Goal: Task Accomplishment & Management: Manage account settings

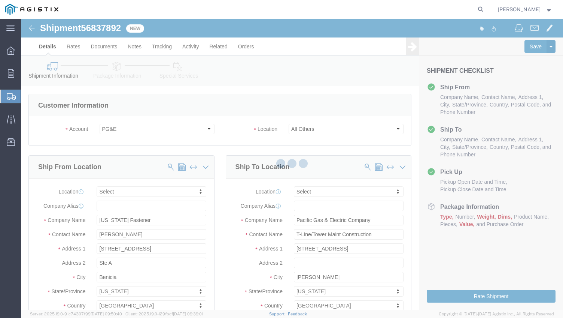
select select
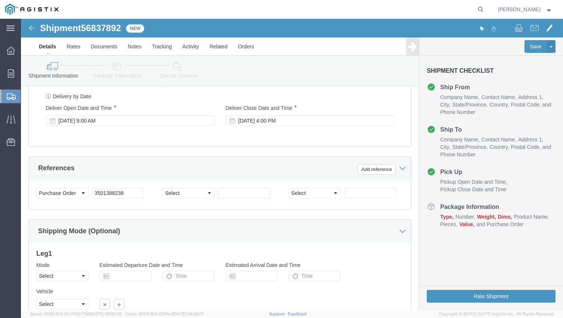
scroll to position [472, 0]
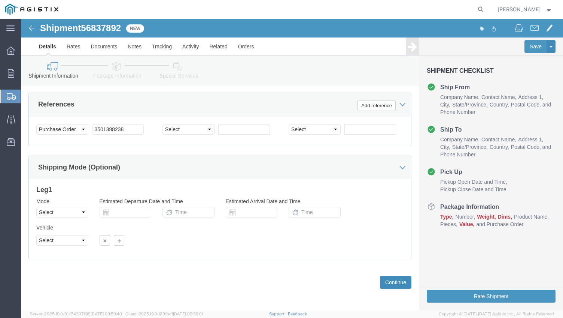
click button "Continue"
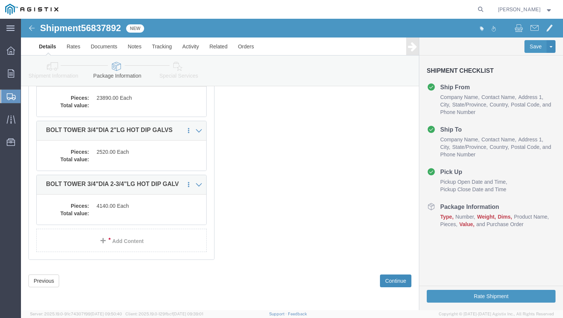
scroll to position [321, 0]
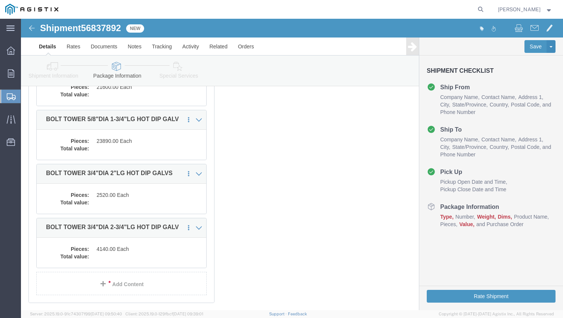
click div "x Package Type Select Bulk Bundle(s) Cardboard Box(es) Carton(s) Crate(s) Drum(…"
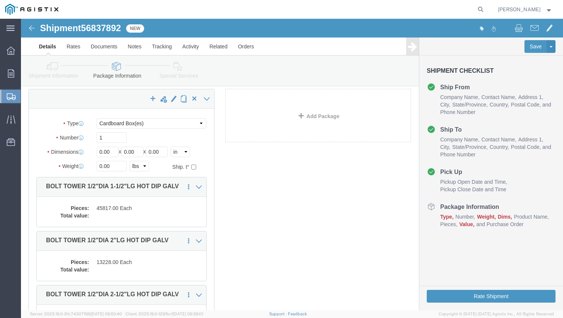
scroll to position [0, 0]
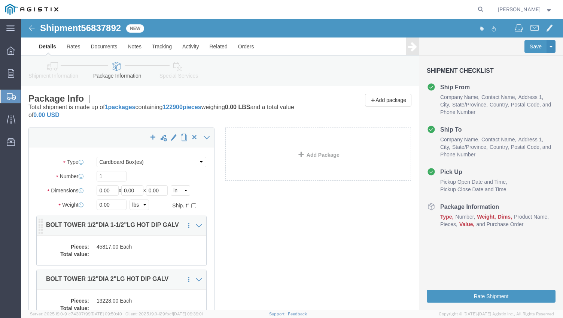
click dd "45817.00 Each"
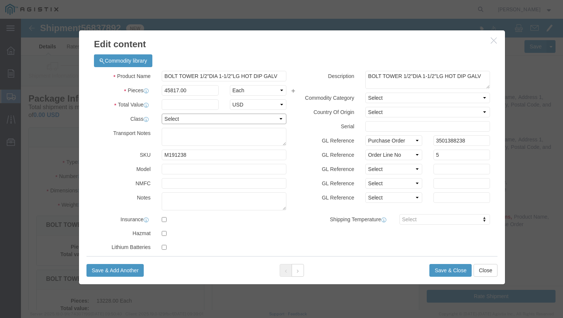
click select "Select 50 55 60 65 70 85 92.5 100 125 175 250 300 400"
select select "55"
click select "Select 50 55 60 65 70 85 92.5 100 125 175 250 300 400"
click input "text"
paste input "35,737.26"
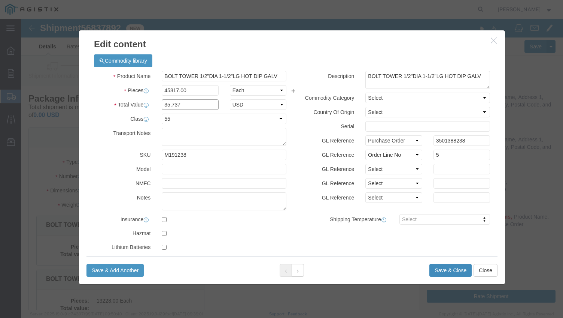
type input "35,737"
click button "Save & Close"
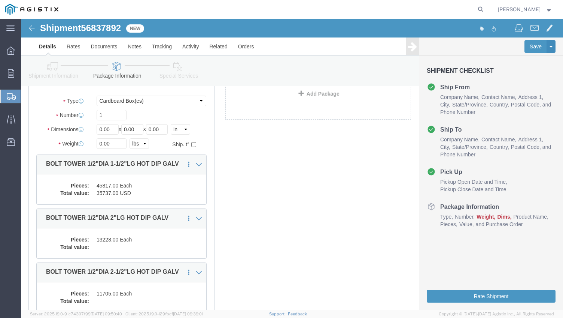
scroll to position [61, 0]
click dd "13228.00 Each"
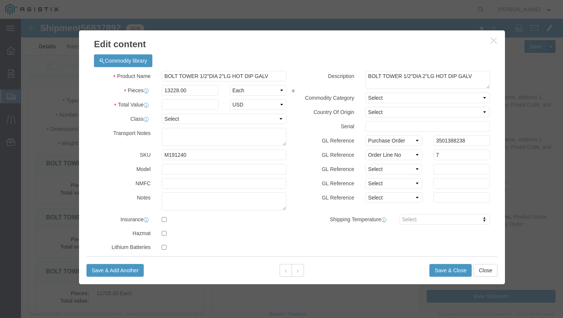
click div "Save & Add Another Save & Close Close"
click input "text"
paste input "11,111.52"
type input "11,112"
click select "Select 50 55 60 65 70 85 92.5 100 125 175 250 300 400"
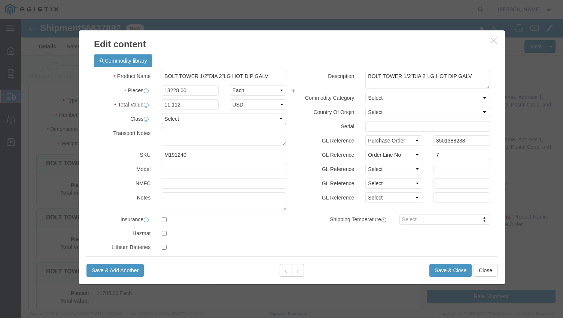
select select "55"
click select "Select 50 55 60 65 70 85 92.5 100 125 175 250 300 400"
click button "Save & Close"
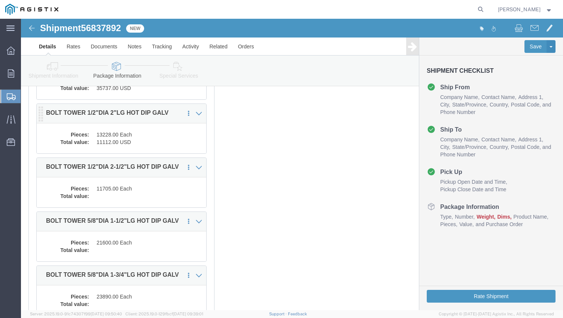
scroll to position [166, 0]
click dd
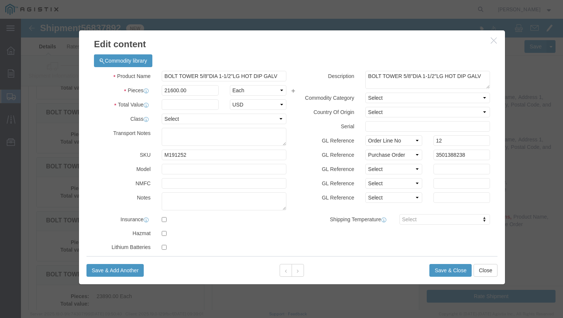
click div "Save & Add Another Save & Close Close"
click icon "button"
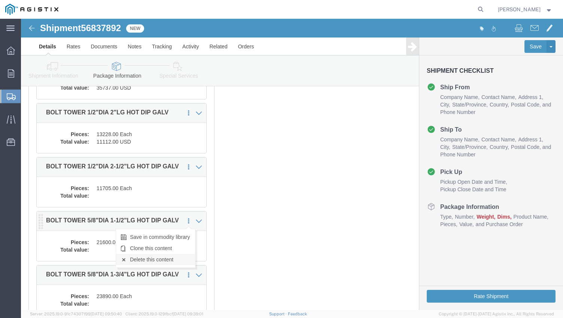
click link "Delete this content"
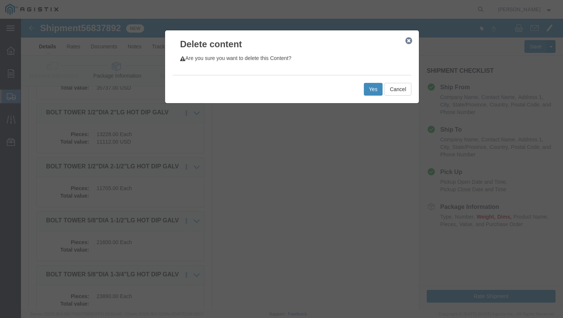
click button "Yes"
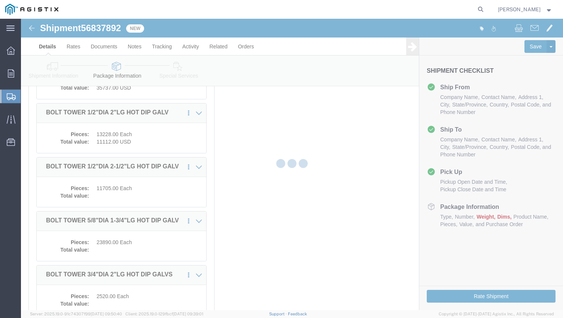
select select "CBOX"
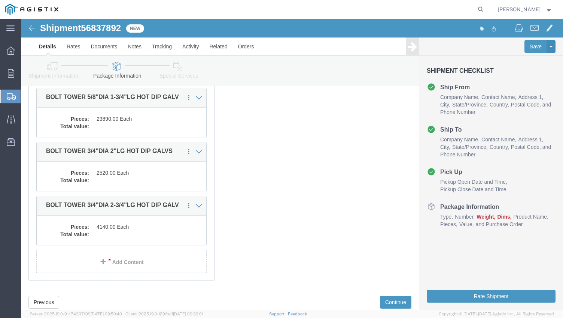
scroll to position [290, 0]
click link "Add Content"
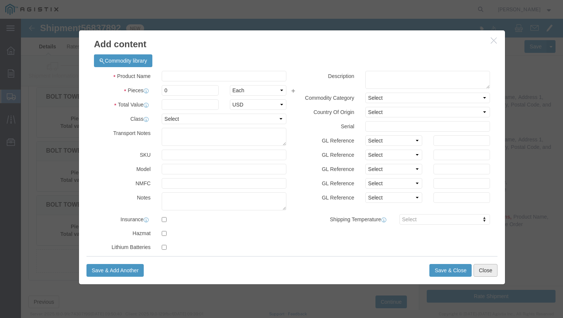
click button "Close"
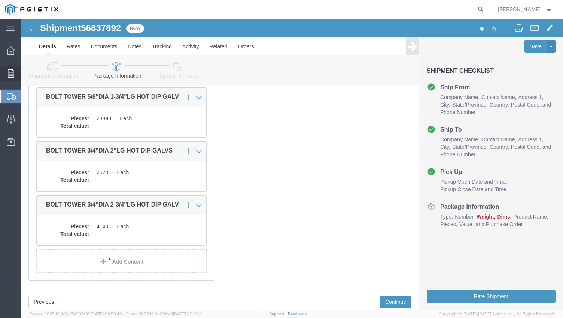
click at [8, 72] on icon at bounding box center [11, 73] width 6 height 8
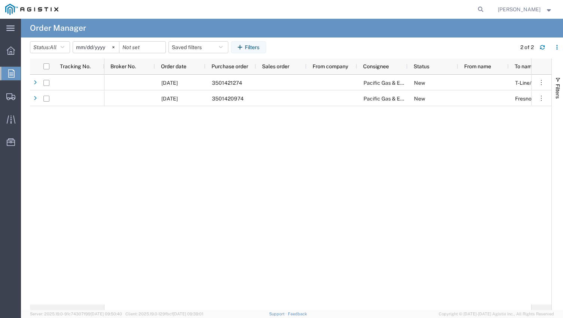
click at [86, 49] on input "[DATE]" at bounding box center [96, 47] width 46 height 11
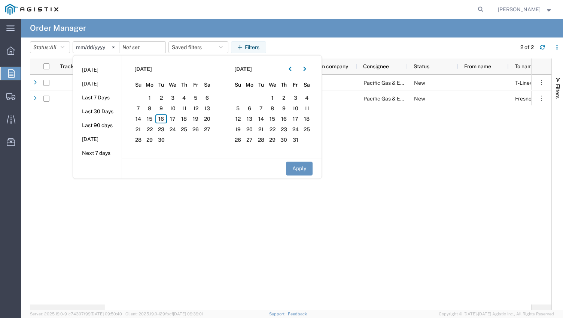
click at [82, 46] on input "[DATE]" at bounding box center [96, 47] width 46 height 11
click at [102, 48] on input "[DATE]" at bounding box center [96, 47] width 46 height 11
click at [300, 169] on button "Apply" at bounding box center [299, 168] width 27 height 14
type input "[DATE]"
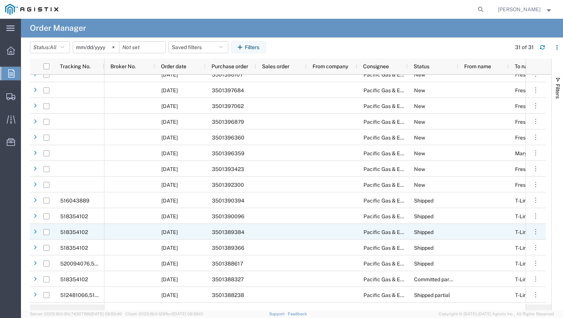
scroll to position [225, 0]
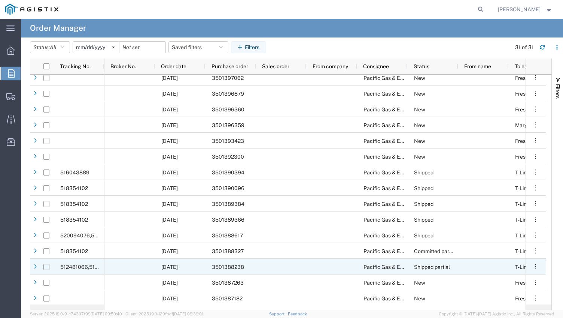
click at [47, 266] on input "Press Space to toggle row selection (unchecked)" at bounding box center [46, 267] width 6 height 6
checkbox input "true"
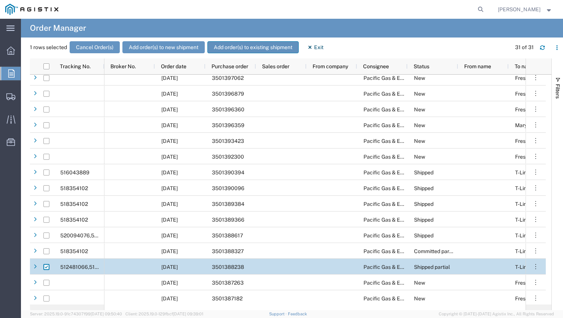
click at [251, 49] on button "Add order(s) to existing shipment" at bounding box center [252, 47] width 91 height 12
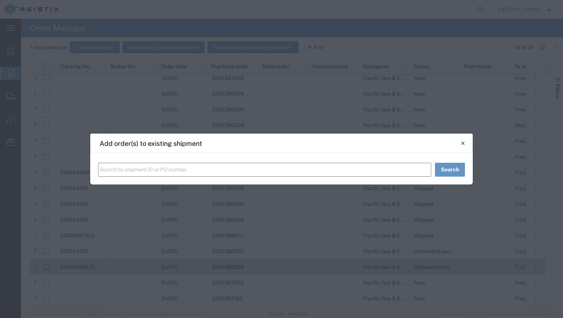
click at [171, 169] on input "text" at bounding box center [264, 170] width 333 height 14
click at [447, 172] on button "Search" at bounding box center [450, 170] width 30 height 14
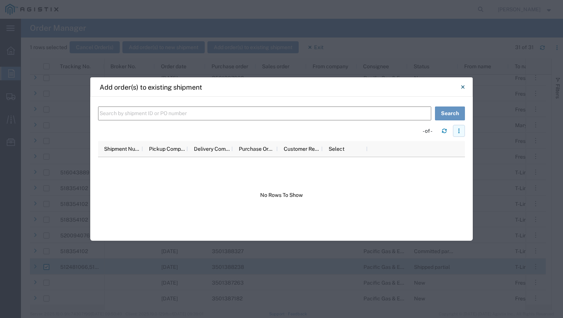
click at [455, 132] on button "button" at bounding box center [459, 131] width 12 height 12
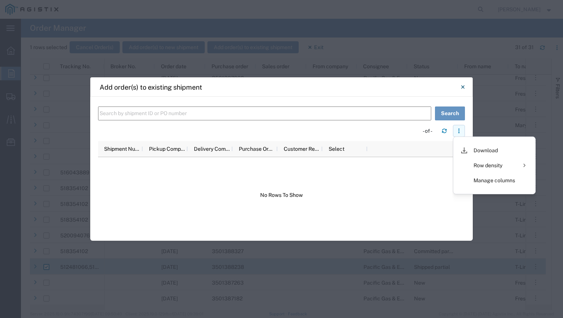
click at [455, 132] on button "button" at bounding box center [459, 131] width 12 height 12
click at [463, 86] on icon "Close" at bounding box center [462, 86] width 3 height 3
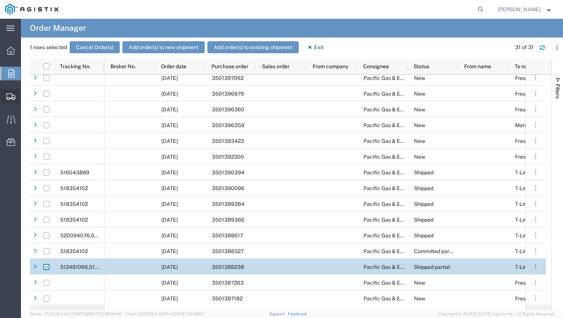
click at [0, 0] on span "Shipment Manager" at bounding box center [0, 0] width 0 height 0
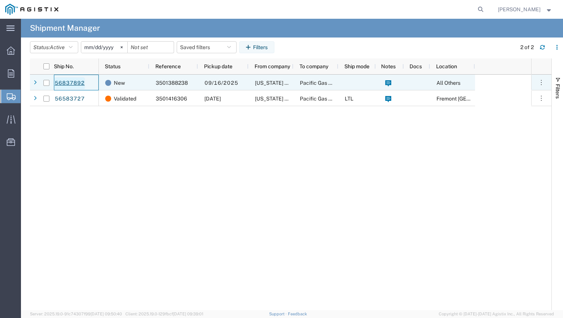
drag, startPoint x: 85, startPoint y: 83, endPoint x: 57, endPoint y: 81, distance: 28.5
click at [57, 81] on div "56837892" at bounding box center [76, 83] width 45 height 16
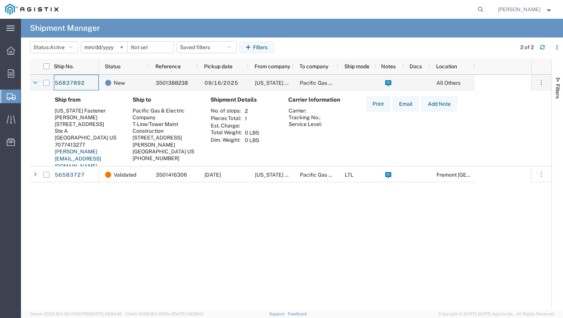
click at [205, 214] on div "New 3501388238 [DATE] [US_STATE] Fastener Pacific Gas & Electric Company All Ot…" at bounding box center [315, 192] width 432 height 235
click at [238, 260] on div "New 3501388238 [DATE] [US_STATE] Fastener Pacific Gas & Electric Company All Ot…" at bounding box center [315, 192] width 432 height 235
click at [15, 76] on div at bounding box center [10, 73] width 21 height 15
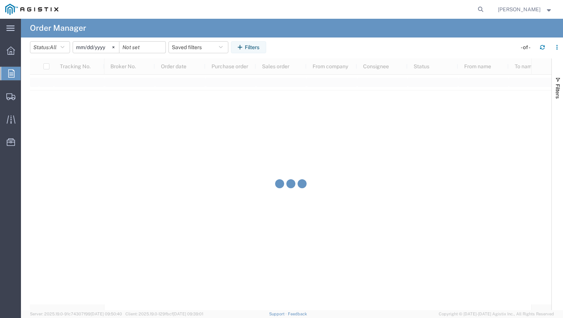
click at [103, 50] on input "[DATE]" at bounding box center [96, 47] width 46 height 11
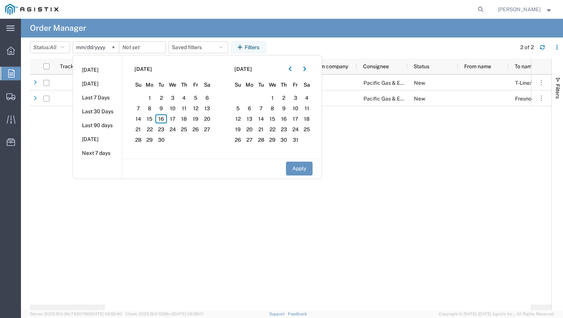
click at [104, 48] on input "[DATE]" at bounding box center [96, 47] width 46 height 11
type input "202520-08-16"
click at [300, 169] on button "Apply" at bounding box center [299, 168] width 27 height 14
type input "[DATE]"
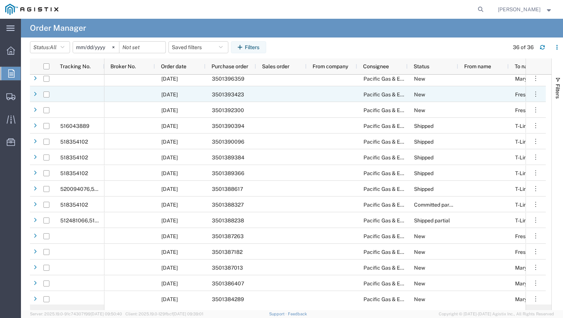
scroll to position [323, 0]
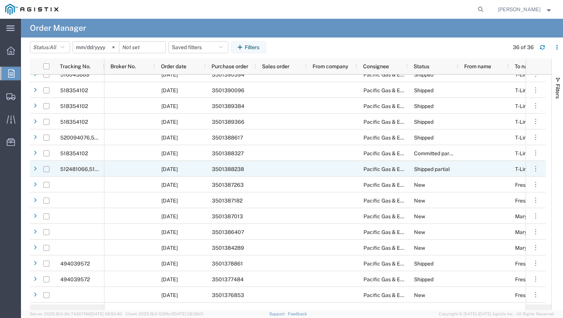
click at [46, 170] on input "Press Space to toggle row selection (unchecked)" at bounding box center [46, 169] width 6 height 6
checkbox input "true"
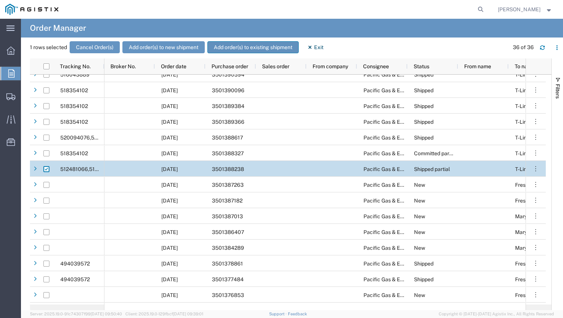
click at [248, 44] on button "Add order(s) to existing shipment" at bounding box center [252, 47] width 91 height 12
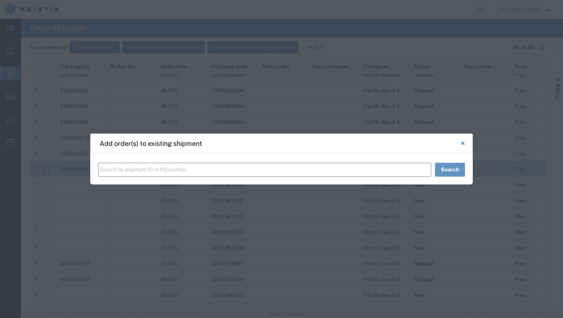
click at [152, 169] on input "text" at bounding box center [264, 170] width 333 height 14
paste input "56837892"
type input "56837892"
click at [455, 174] on button "Search" at bounding box center [450, 170] width 30 height 14
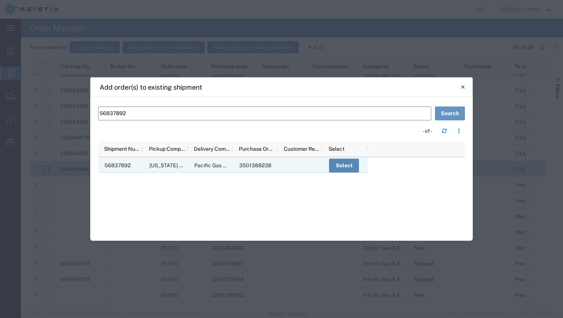
click at [344, 166] on button "Select" at bounding box center [344, 165] width 30 height 14
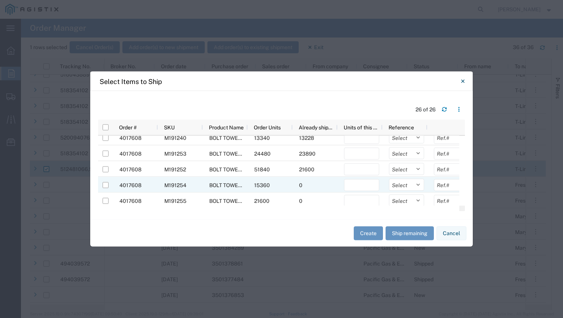
scroll to position [147, 0]
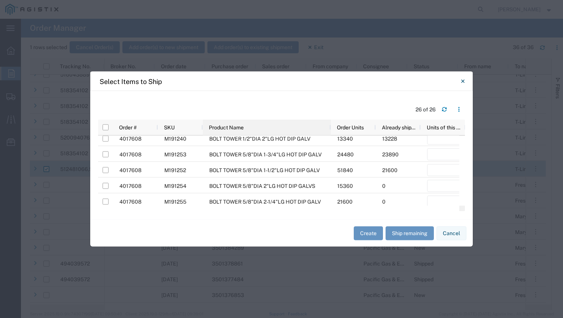
drag, startPoint x: 246, startPoint y: 126, endPoint x: 330, endPoint y: 127, distance: 83.1
click at [330, 127] on div at bounding box center [330, 127] width 3 height 16
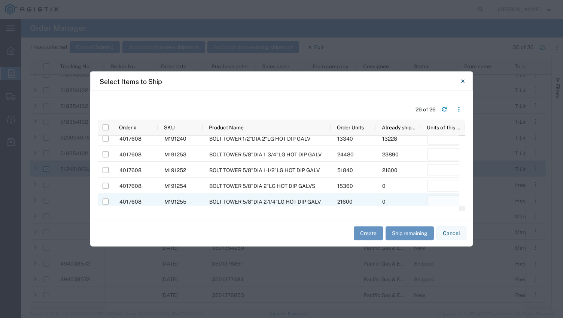
click at [439, 200] on input "number" at bounding box center [444, 201] width 35 height 12
type input "21600"
click at [107, 203] on input "Press Space to toggle row selection (unchecked)" at bounding box center [106, 201] width 6 height 6
checkbox input "true"
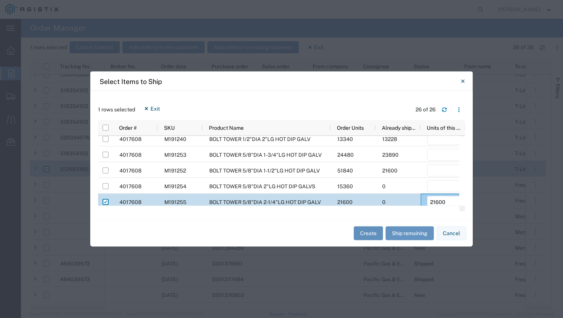
click at [368, 234] on button "Create" at bounding box center [368, 233] width 29 height 14
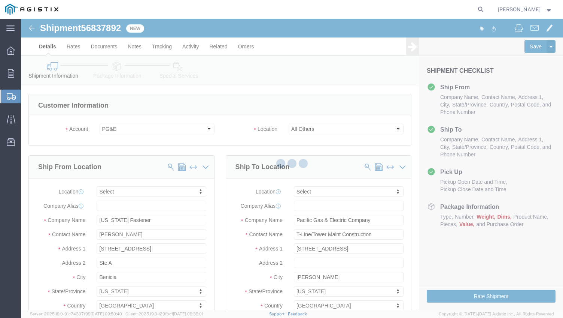
select select
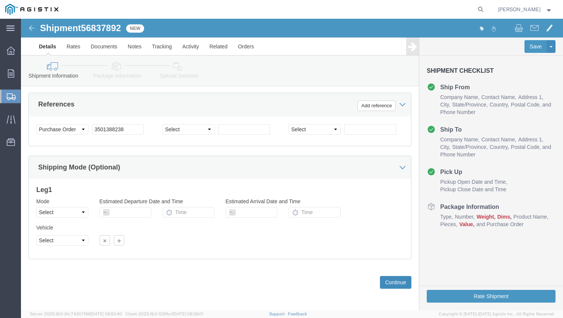
click button "Continue"
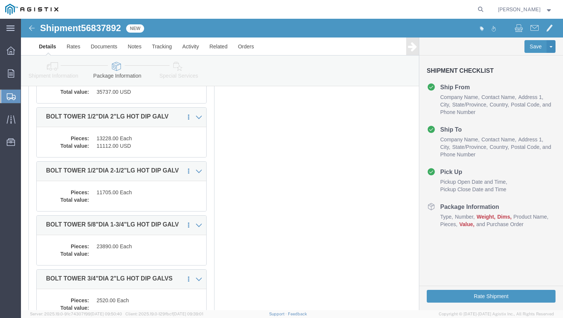
click div "1 x Cardboard Box(es) Package Type Select Bulk Bundle(s) Cardboard Box(es) Cart…"
click dd "11705.00 Each"
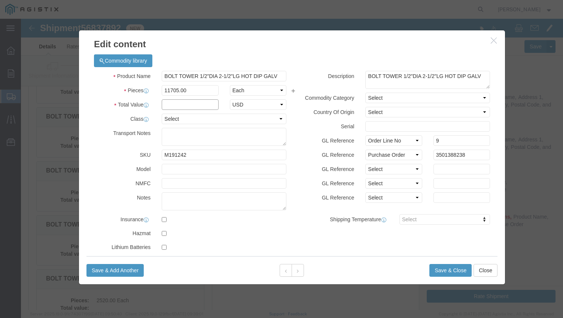
click input "text"
paste input "10,885.65"
type input "10,886"
click select "Select 50 55 60 65 70 85 92.5 100 125 175 250 300 400"
select select "55"
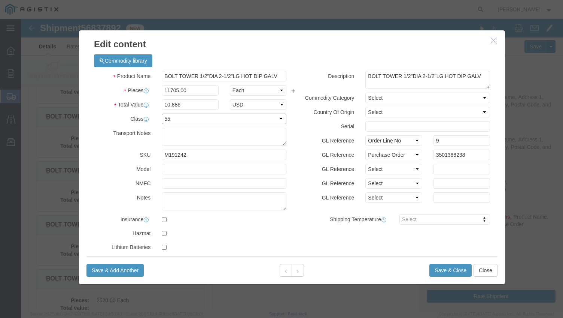
click select "Select 50 55 60 65 70 85 92.5 100 125 175 250 300 400"
click button "Save & Close"
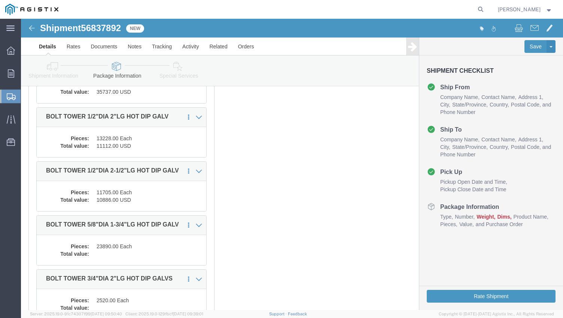
click div "1 x Cardboard Box(es) Package Type Select Bulk Bundle(s) Cardboard Box(es) Cart…"
click div "Pieces: 23890.00 Each Total value:"
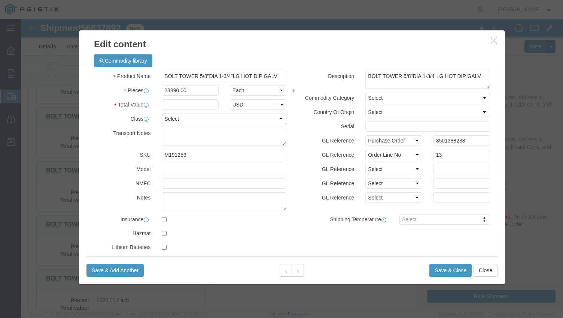
click select "Select 50 55 60 65 70 85 92.5 100 125 175 250 300 400"
select select "55"
click select "Select 50 55 60 65 70 85 92.5 100 125 175 250 300 400"
click input "text"
paste input "24,128.90"
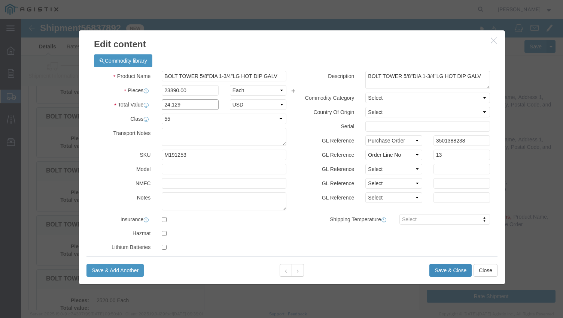
type input "24,129"
click button "Save & Close"
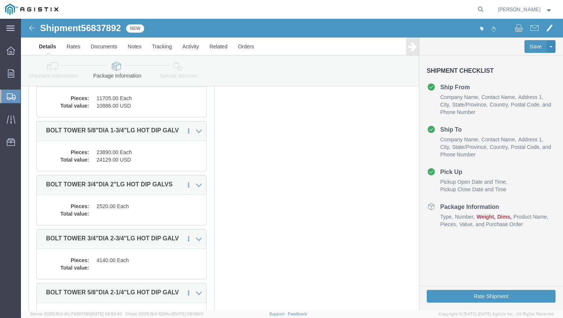
scroll to position [271, 0]
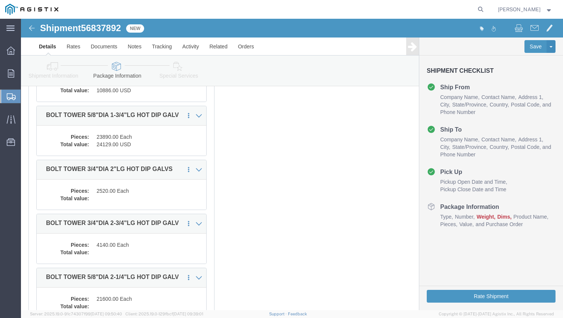
click div "1 x Cardboard Box(es) Package Type Select Bulk Bundle(s) Cardboard Box(es) Cart…"
click dd "2520.00 Each"
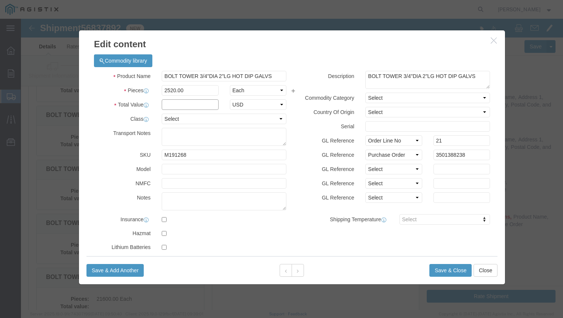
click input "text"
paste input "3,729.60"
type input "3,730"
click select "Select 50 55 60 65 70 85 92.5 100 125 175 250 300 400"
select select "55"
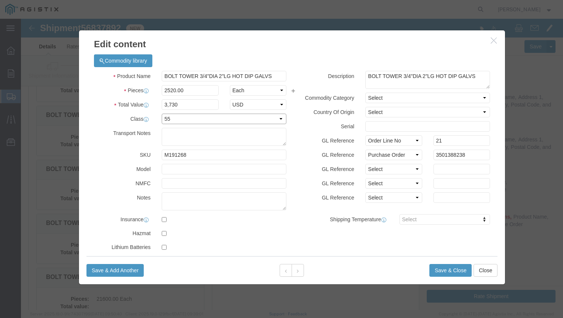
click select "Select 50 55 60 65 70 85 92.5 100 125 175 250 300 400"
click button "Save & Close"
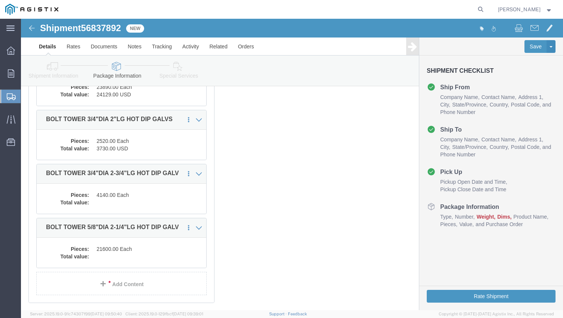
scroll to position [322, 0]
click div "1 x Cardboard Box(es) Package Type Select Bulk Bundle(s) Cardboard Box(es) Cart…"
click dd
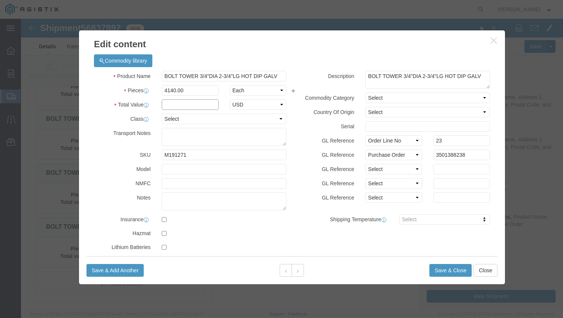
click input "text"
paste input "7,286.40"
type input "7,286.40"
click select "Select 50 55 60 65 70 85 92.5 100 125 175 250 300 400"
select select "55"
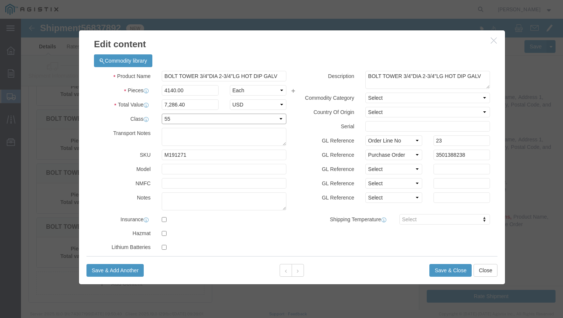
click select "Select 50 55 60 65 70 85 92.5 100 125 175 250 300 400"
click input "7,286.40"
type input "7,286"
click button "Save & Close"
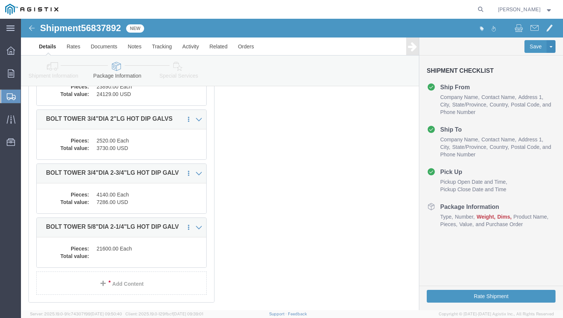
click div "1 x Cardboard Box(es) Package Type Select Bulk Bundle(s) Cardboard Box(es) Cart…"
click dd
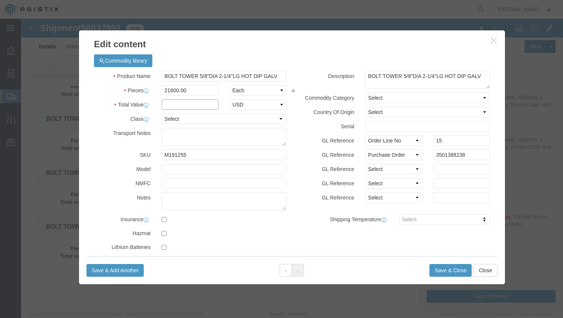
click input "text"
paste input "23,760.00"
click input "text"
type input "23,760"
click select "Select 50 55 60 65 70 85 92.5 100 125 175 250 300 400"
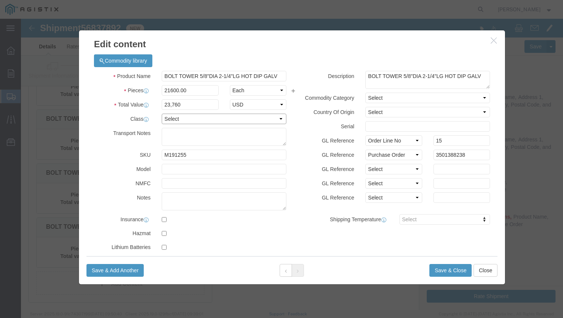
select select "55"
click select "Select 50 55 60 65 70 85 92.5 100 125 175 250 300 400"
click button "Save & Close"
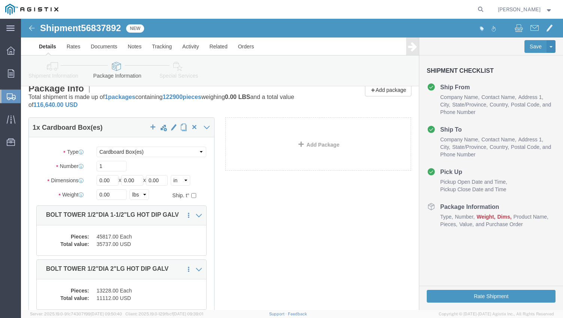
scroll to position [0, 0]
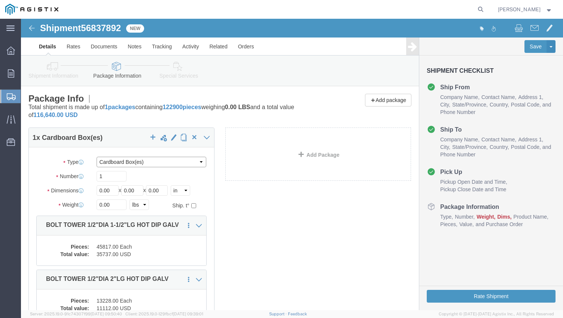
click select "Select Bulk Bundle(s) Cardboard Box(es) Carton(s) Crate(s) Drum(s) (Fiberboard)…"
select select "PSNS"
click select "Select Bulk Bundle(s) Cardboard Box(es) Carton(s) Crate(s) Drum(s) (Fiberboard)…"
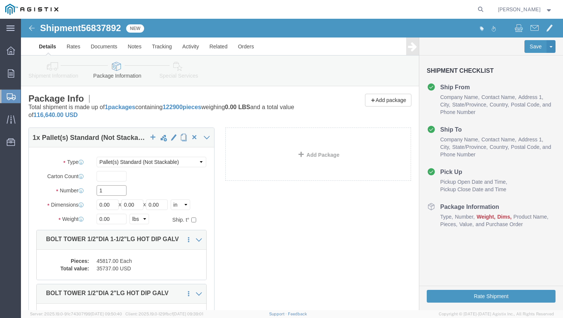
click input "1"
drag, startPoint x: 91, startPoint y: 185, endPoint x: 78, endPoint y: 185, distance: 13.5
click input "0.00"
type input "36"
type input "40"
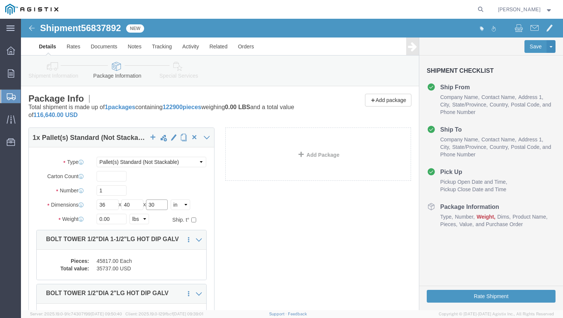
type input "30"
click div "Number 1"
type input "25"
drag, startPoint x: 89, startPoint y: 199, endPoint x: 59, endPoint y: 201, distance: 30.0
click div "Weight Total weight of packages in pounds or kilograms 0.00 Select kgs lbs Ship…"
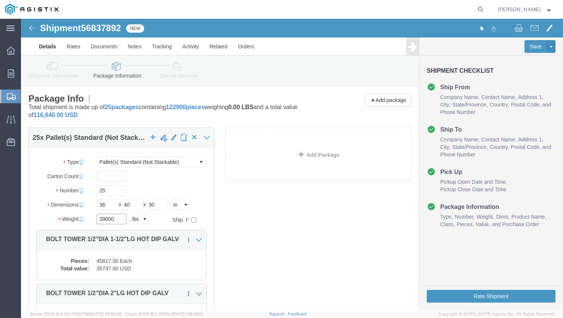
type input "39000"
click div "25 x Pallet(s) Standard (Not Stackable) Package Type Select Bulk Bundle(s) Card…"
click button "Save"
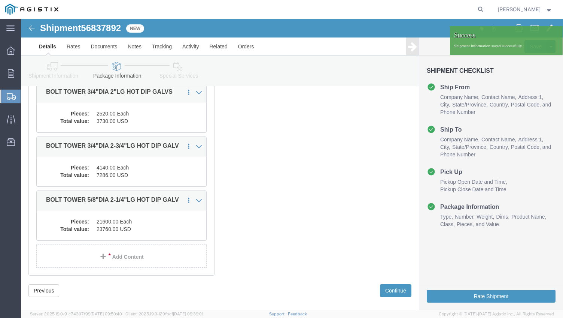
scroll to position [372, 0]
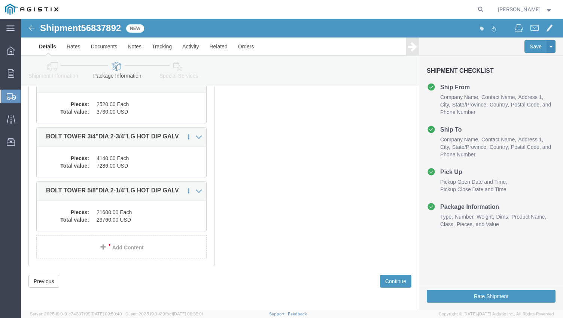
click at [27, 97] on span "Shipments" at bounding box center [24, 96] width 6 height 15
